Goal: Information Seeking & Learning: Learn about a topic

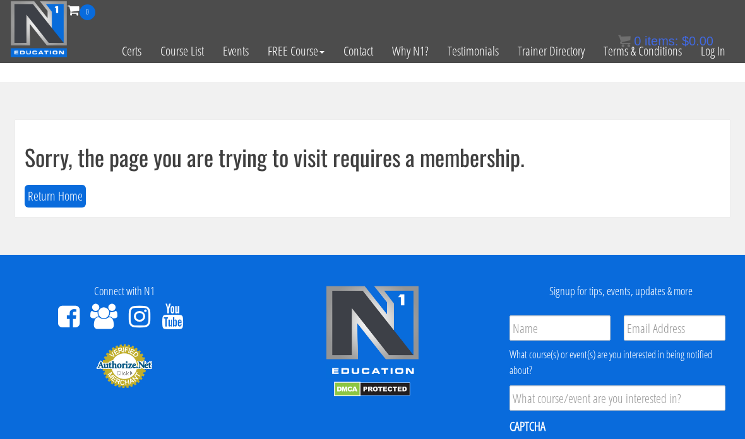
click at [715, 54] on link "Log In" at bounding box center [713, 51] width 44 height 62
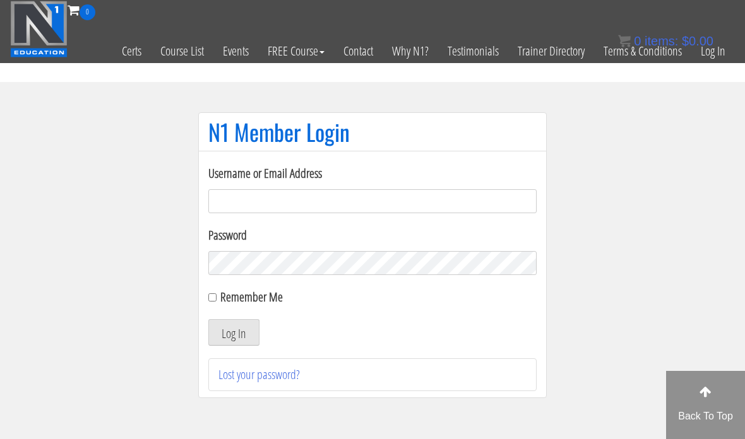
type input "[EMAIL_ADDRESS][DOMAIN_NAME]"
click at [246, 332] on button "Log In" at bounding box center [233, 333] width 51 height 27
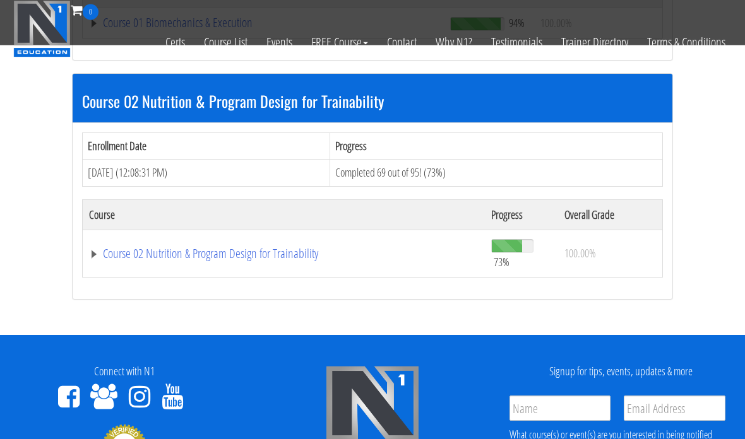
scroll to position [563, 0]
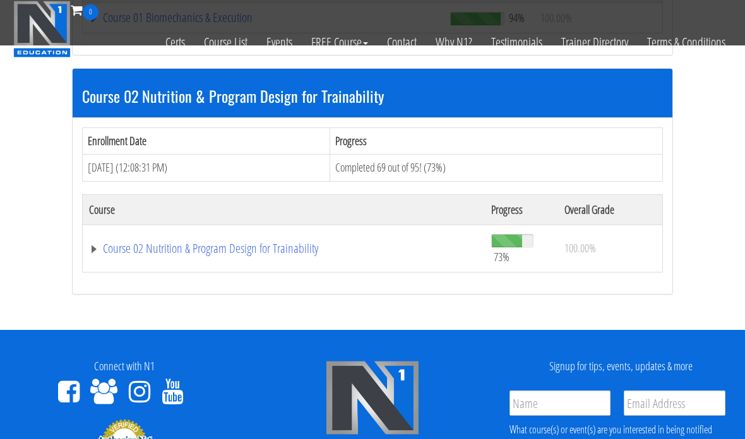
click at [122, 251] on link "Course 02 Nutrition & Program Design for Trainability" at bounding box center [284, 248] width 390 height 13
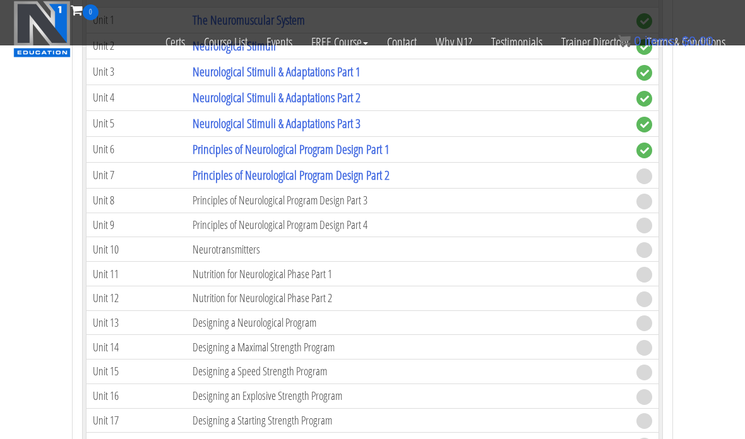
scroll to position [2756, 0]
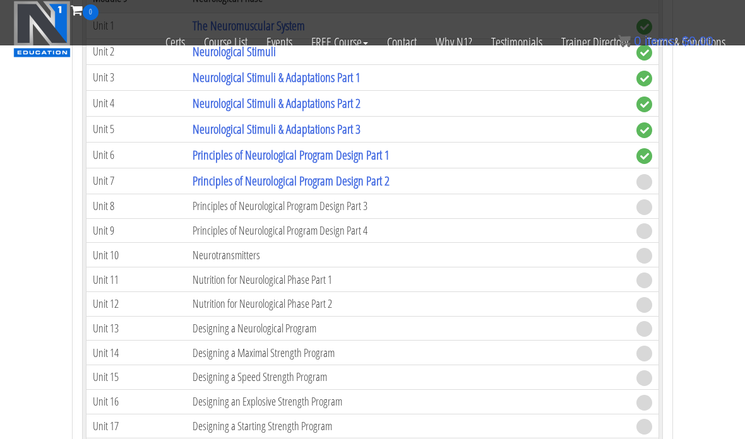
click at [219, 179] on link "Principles of Neurological Program Design Part 2" at bounding box center [291, 180] width 197 height 17
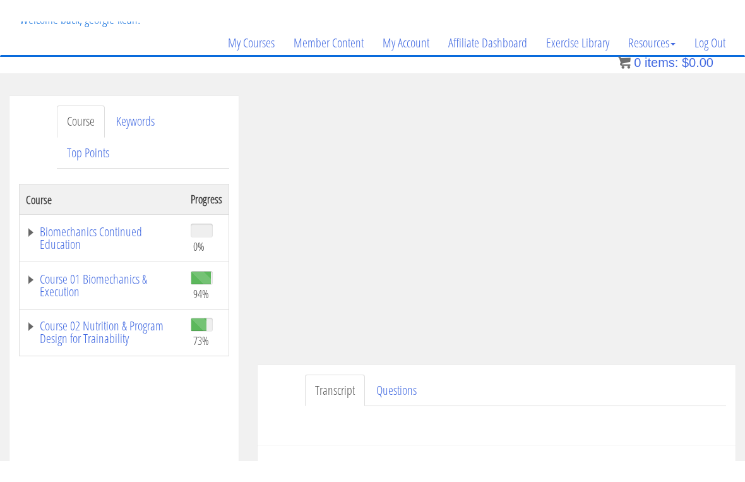
scroll to position [15, 0]
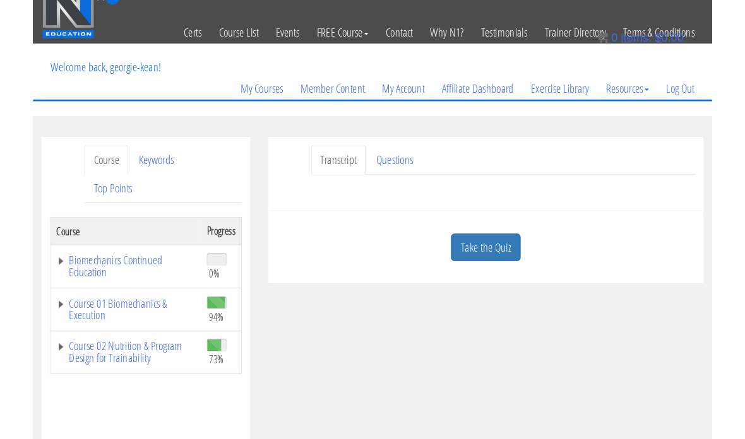
scroll to position [76, 0]
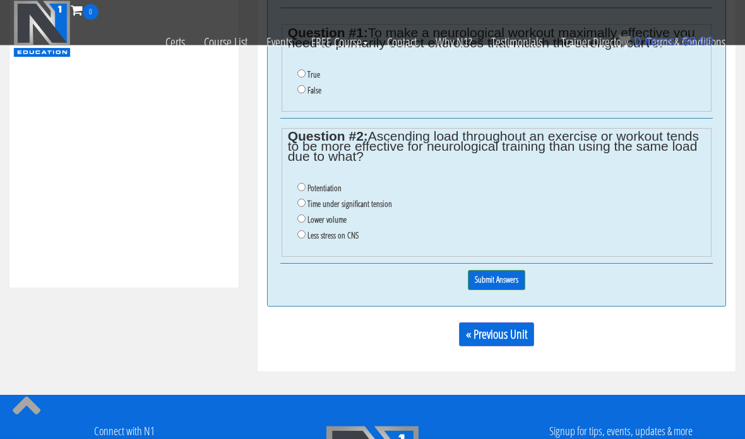
scroll to position [542, 0]
click at [300, 190] on input "Potentiation" at bounding box center [301, 187] width 8 height 8
radio input "true"
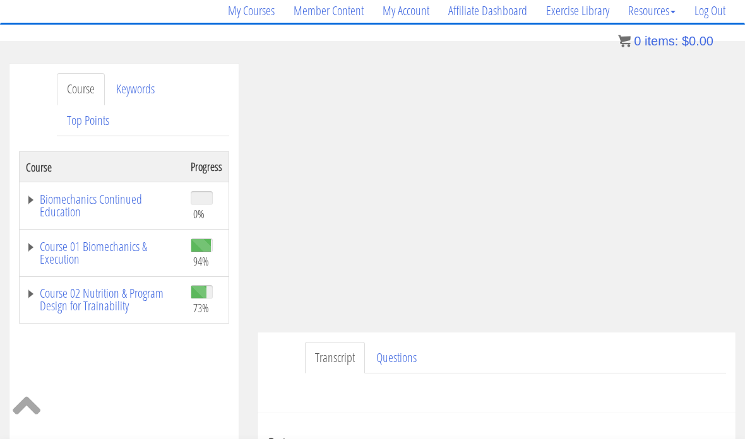
scroll to position [101, 0]
click at [247, 400] on div "Course Keywords Top Points Course Progress Biomechanics Continued Education 0% …" at bounding box center [124, 436] width 248 height 744
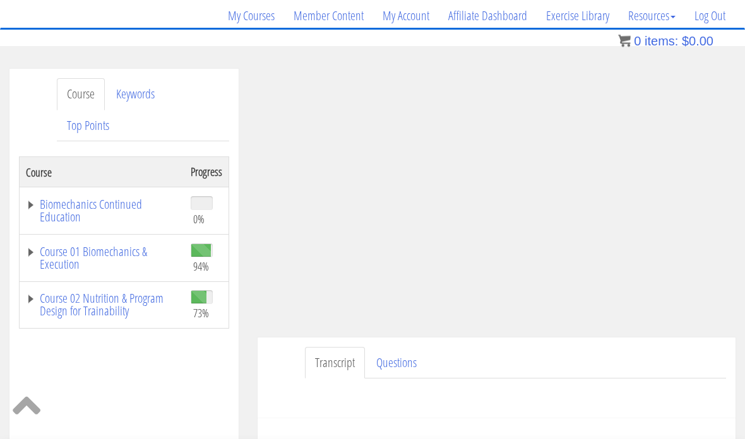
scroll to position [93, 0]
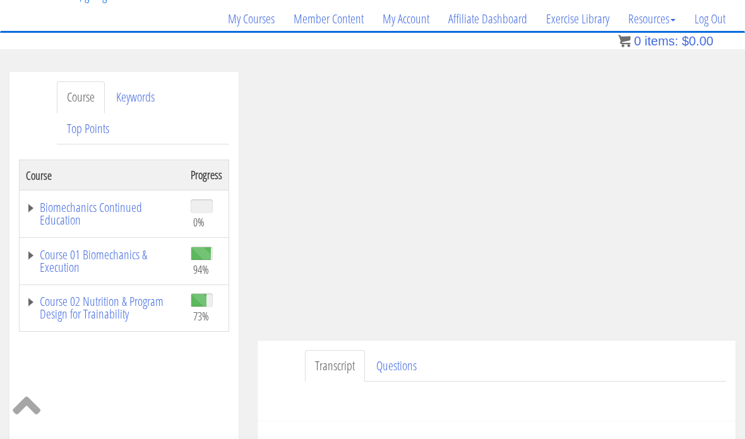
click at [292, 376] on div "Transcript Questions Have a question on this unit? Please submit it here: Name …" at bounding box center [497, 381] width 478 height 81
click at [264, 403] on div "Transcript Questions Have a question on this unit? Please submit it here: Name …" at bounding box center [497, 381] width 478 height 81
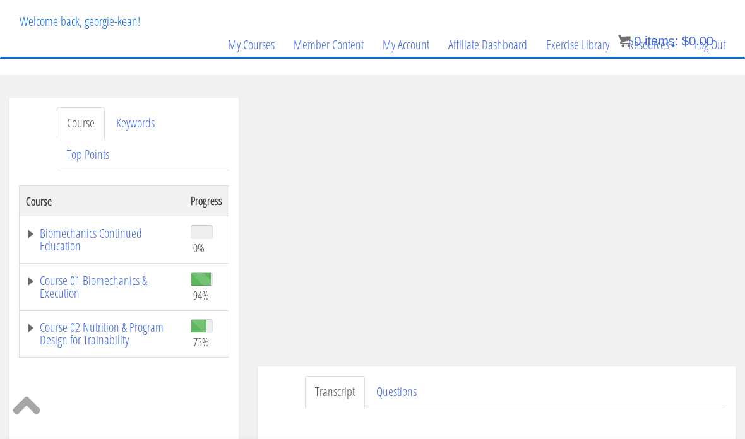
scroll to position [91, 0]
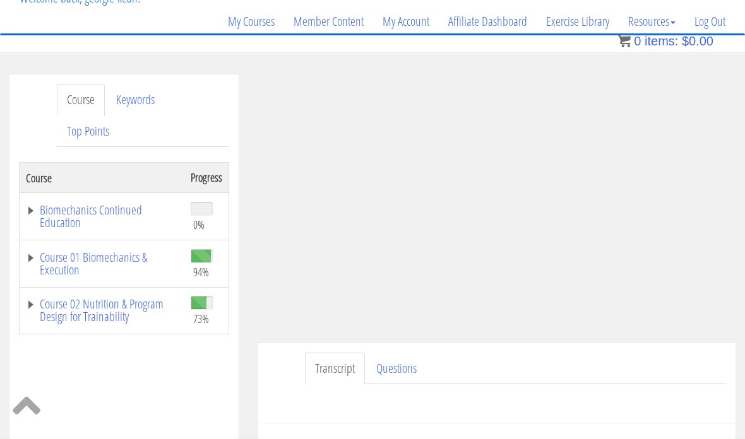
click at [570, 371] on ul "Transcript Questions" at bounding box center [515, 369] width 421 height 32
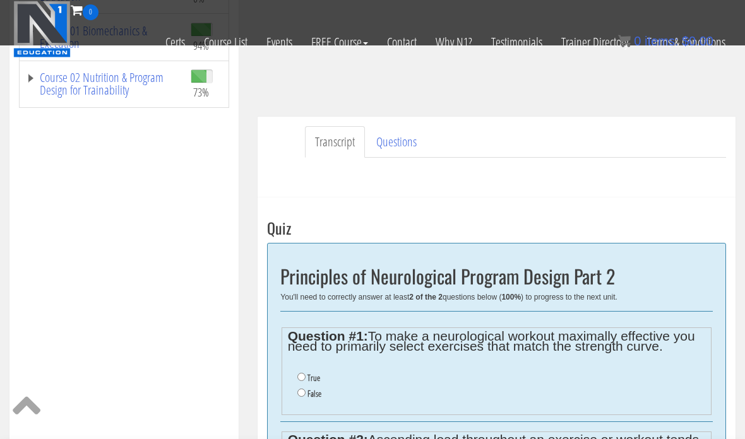
scroll to position [242, 0]
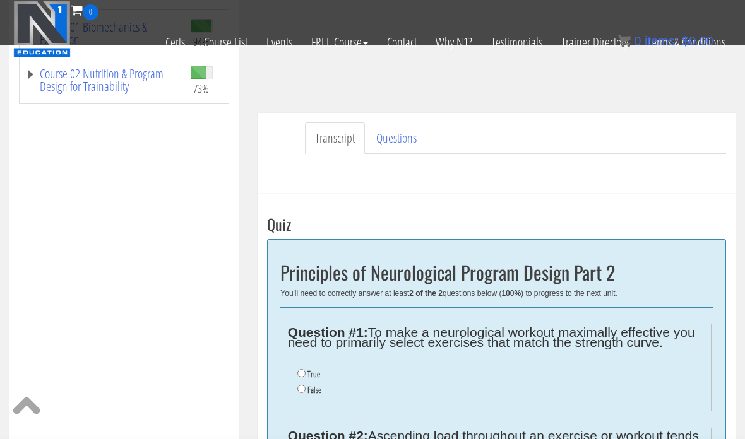
click at [304, 376] on input "True" at bounding box center [301, 373] width 8 height 8
radio input "true"
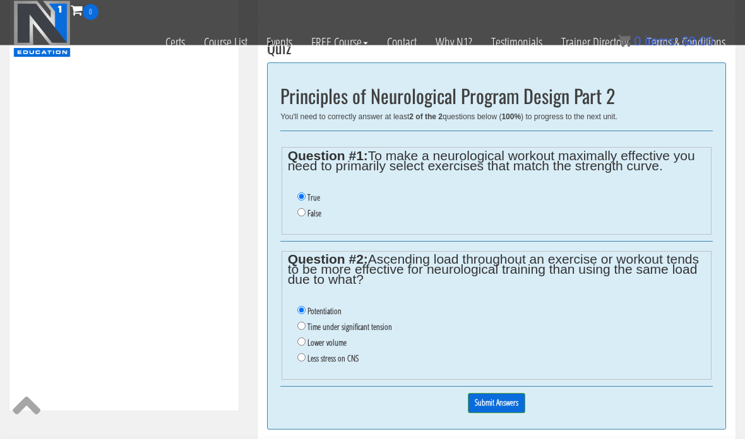
scroll to position [421, 0]
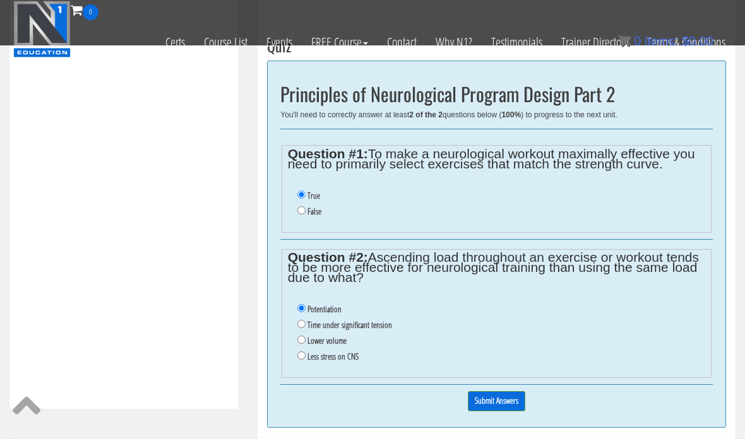
click at [487, 395] on input "Submit Answers" at bounding box center [496, 401] width 57 height 20
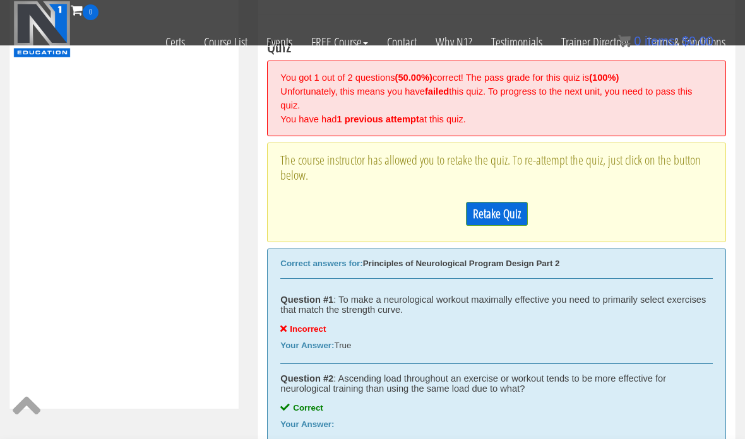
scroll to position [417, 0]
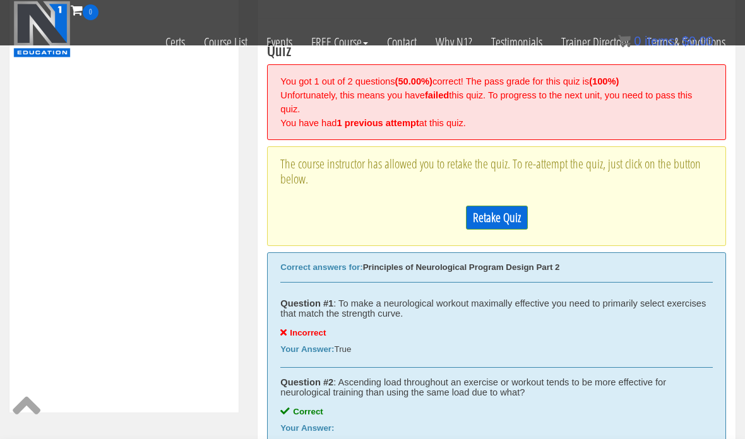
click at [494, 206] on link "Retake Quiz" at bounding box center [497, 218] width 62 height 24
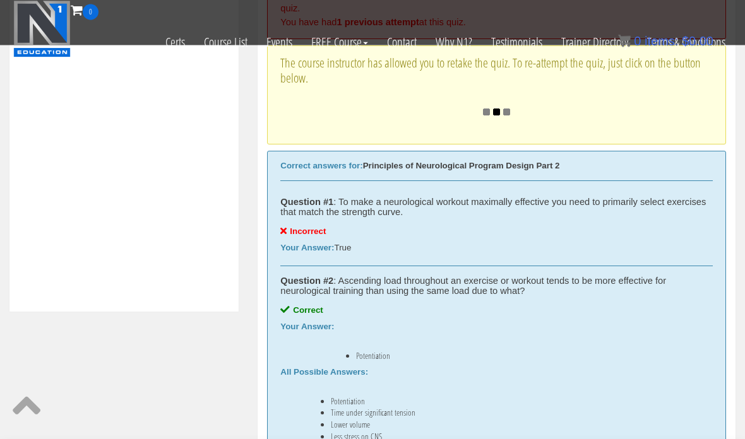
scroll to position [519, 0]
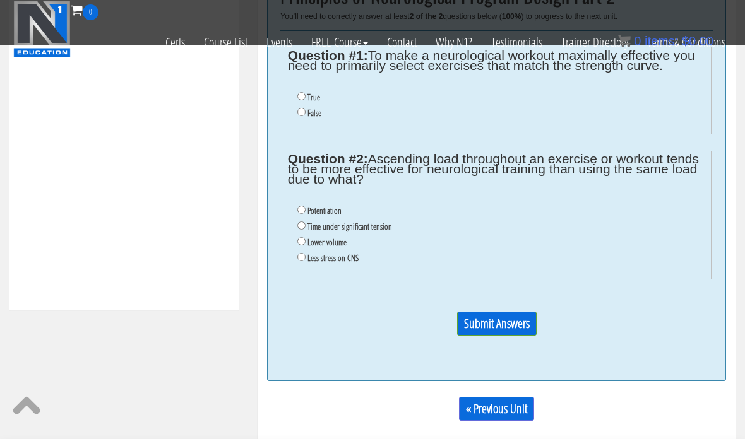
click at [301, 206] on input "Potentiation" at bounding box center [301, 210] width 8 height 8
radio input "true"
click at [300, 114] on input "False" at bounding box center [301, 112] width 8 height 8
radio input "true"
click at [499, 327] on input "Submit Answers" at bounding box center [497, 324] width 80 height 24
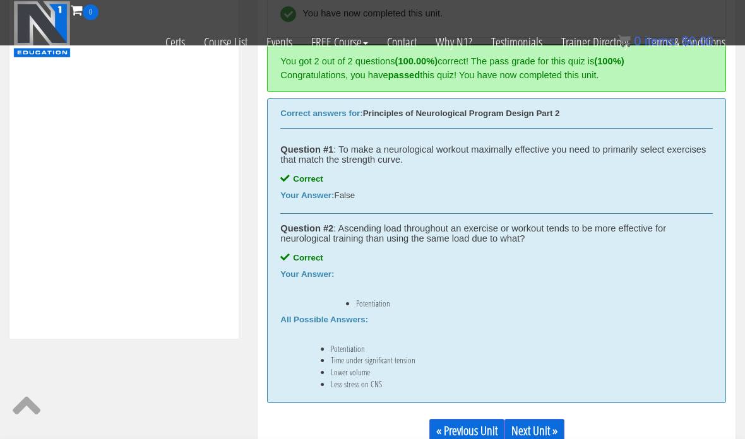
scroll to position [583, 0]
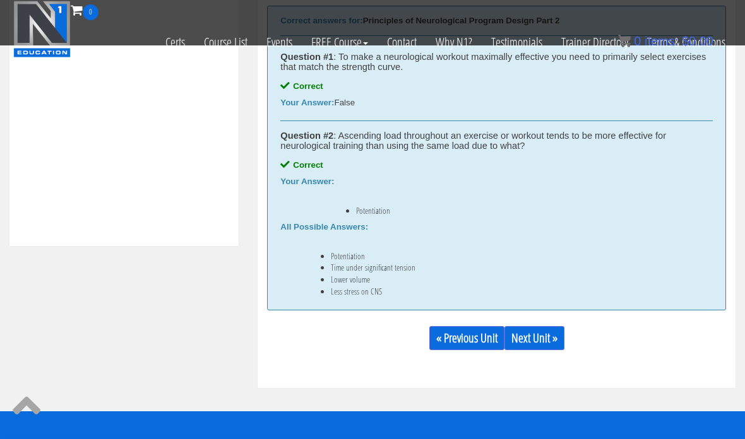
click at [544, 340] on link "Next Unit »" at bounding box center [535, 338] width 60 height 24
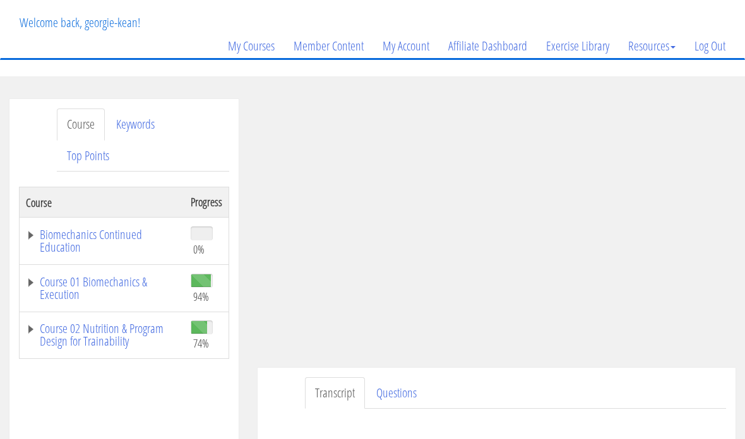
scroll to position [66, 0]
click at [54, 337] on link "Course 02 Nutrition & Program Design for Trainability" at bounding box center [102, 335] width 152 height 25
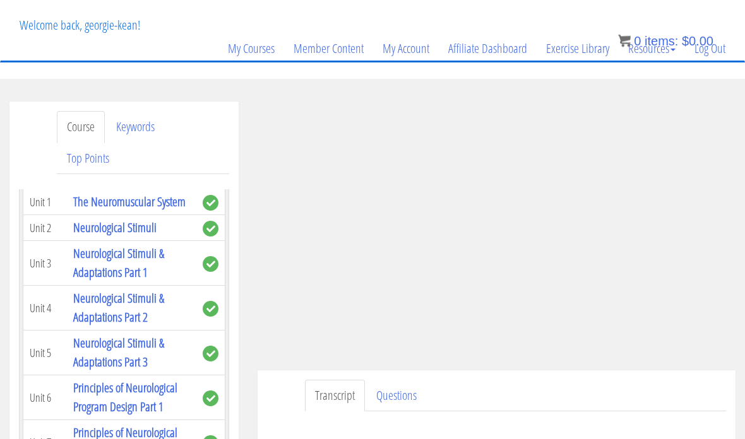
scroll to position [3122, 0]
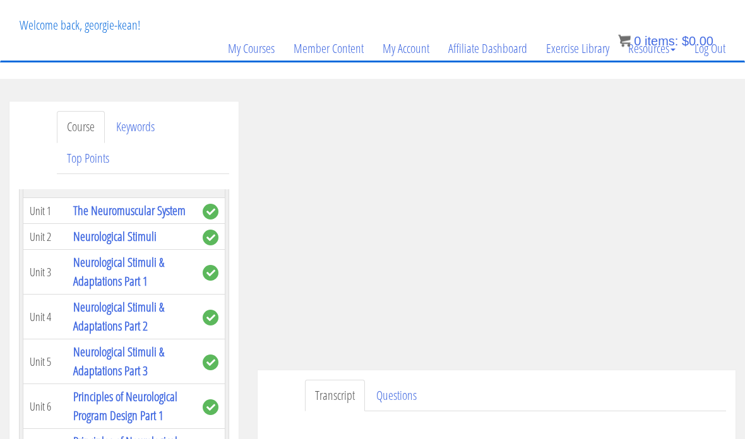
click at [719, 52] on link "Log Out" at bounding box center [710, 49] width 50 height 61
